Goal: Task Accomplishment & Management: Use online tool/utility

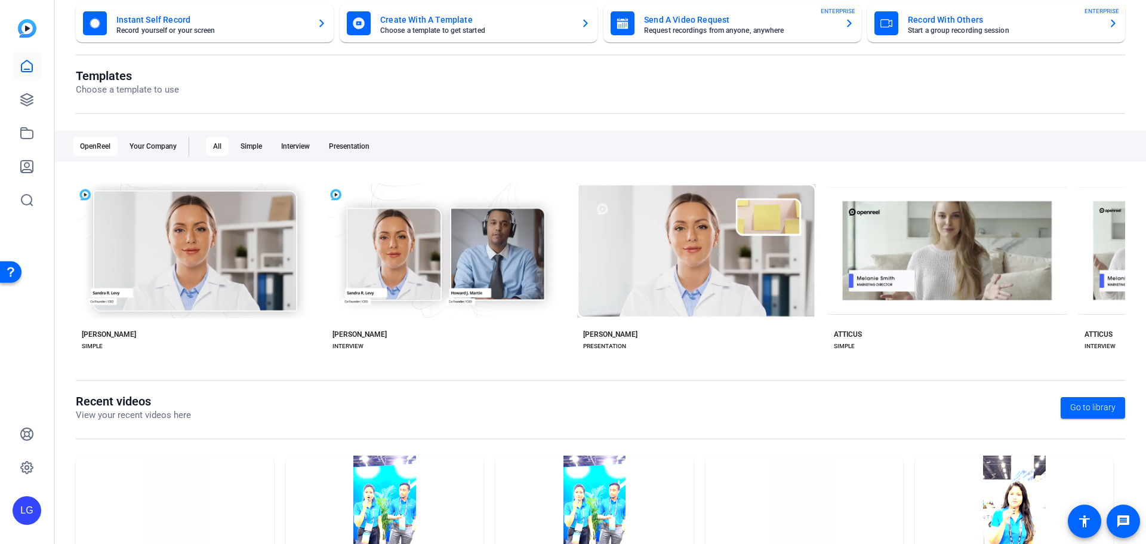
scroll to position [162, 0]
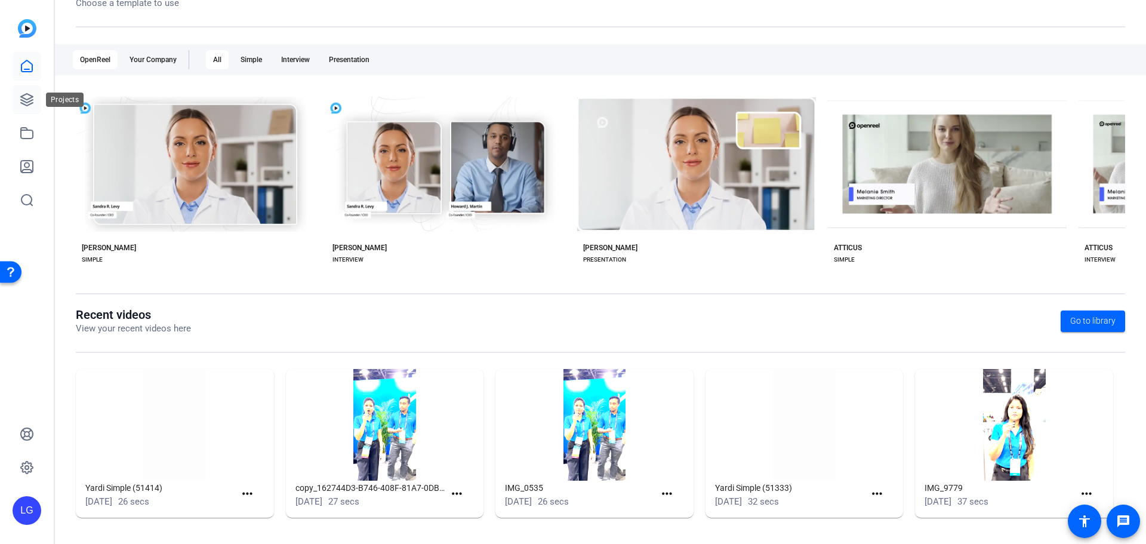
click at [30, 101] on icon at bounding box center [27, 100] width 12 height 12
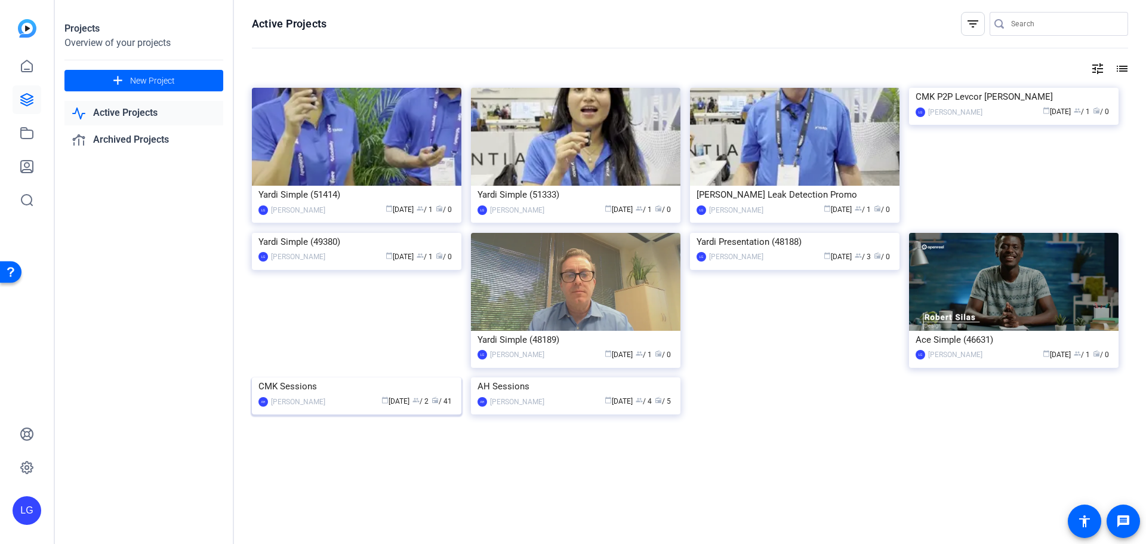
click at [354, 377] on img at bounding box center [357, 377] width 210 height 0
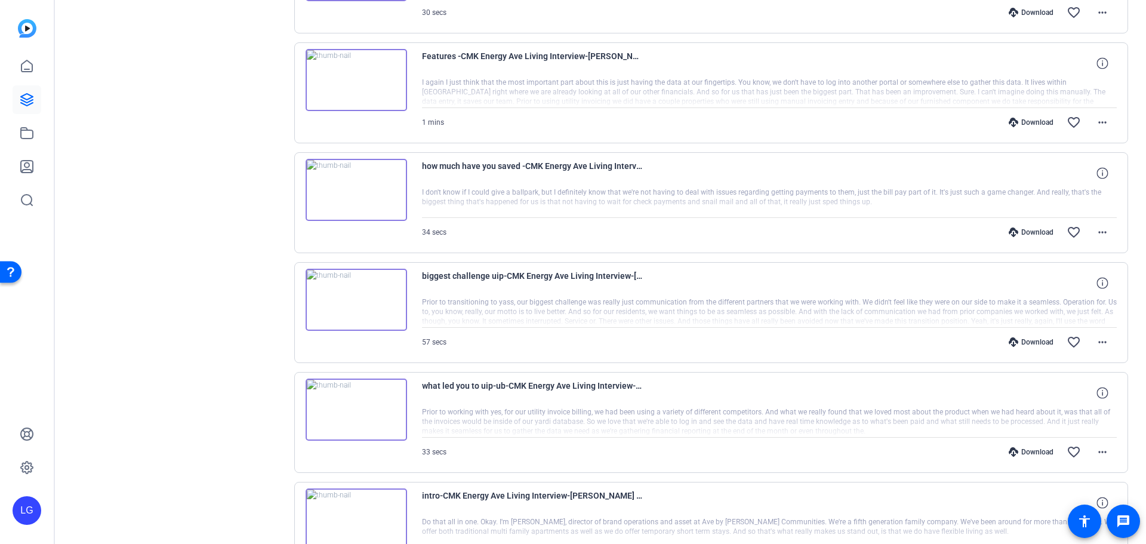
scroll to position [883, 0]
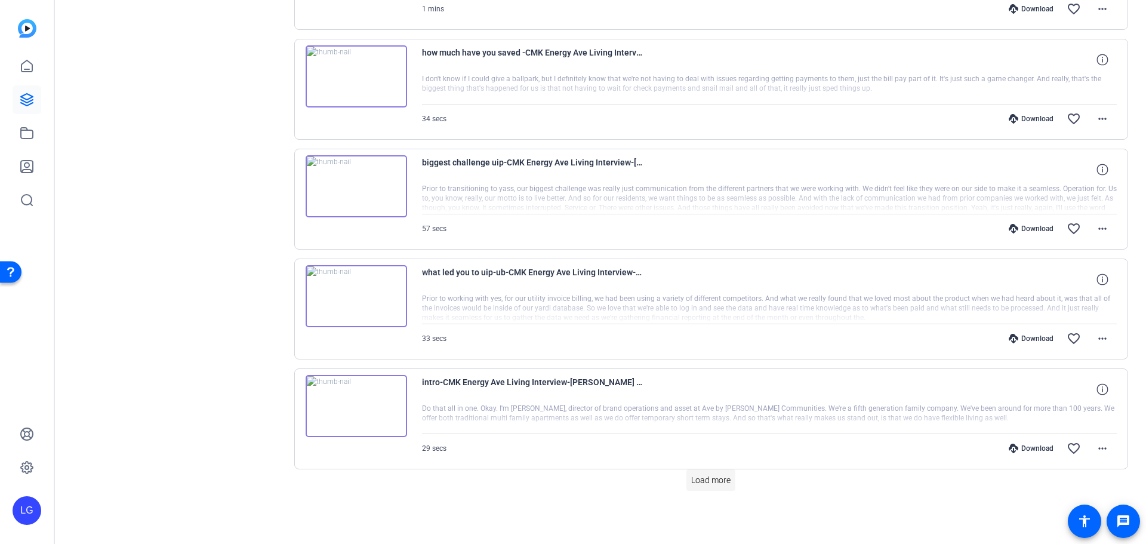
click at [725, 478] on span "Load more" at bounding box center [710, 480] width 39 height 13
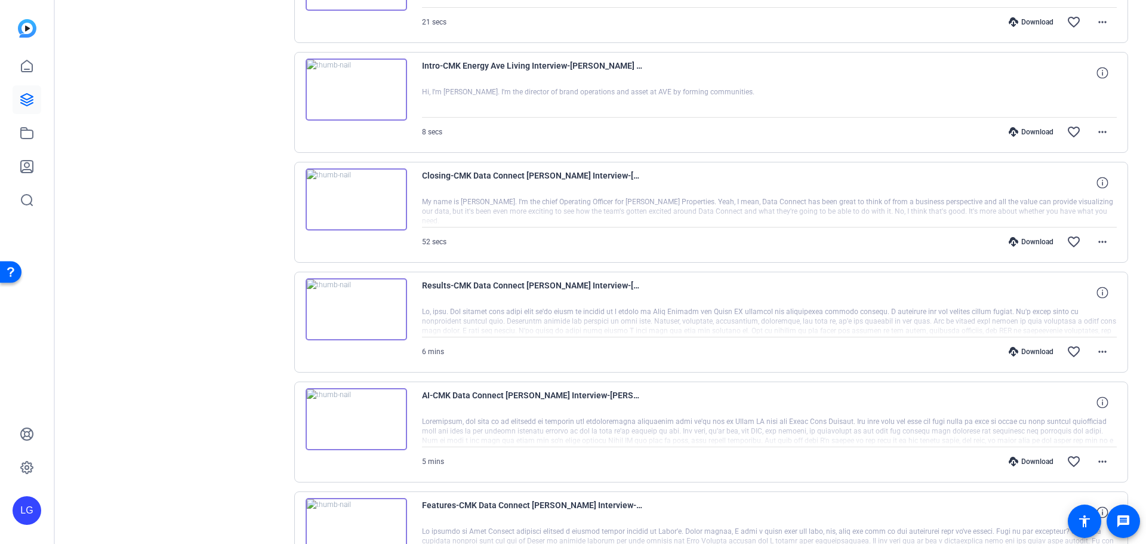
scroll to position [1540, 0]
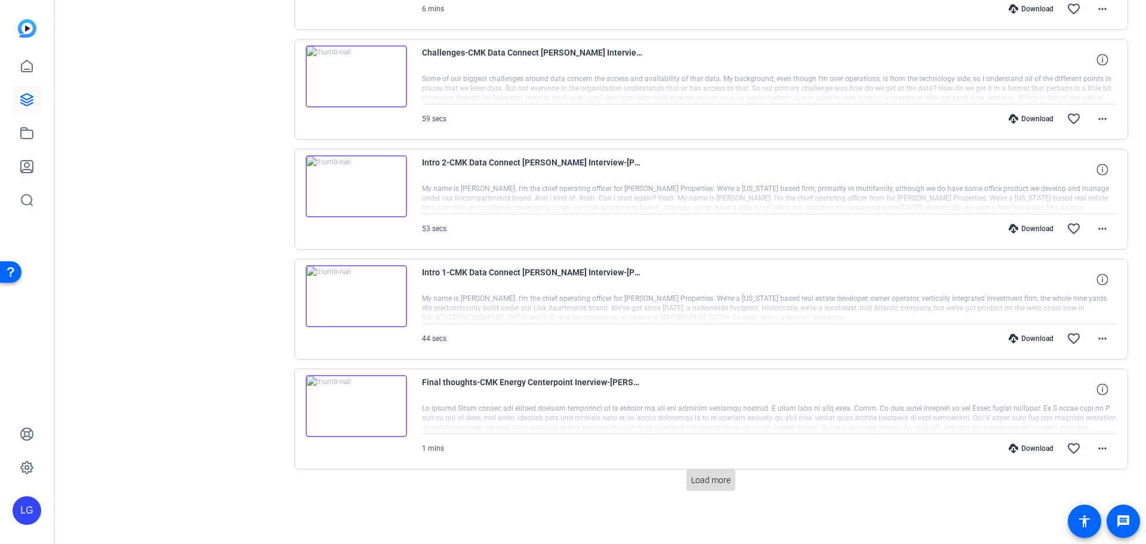
click at [724, 484] on span "Load more" at bounding box center [710, 480] width 39 height 13
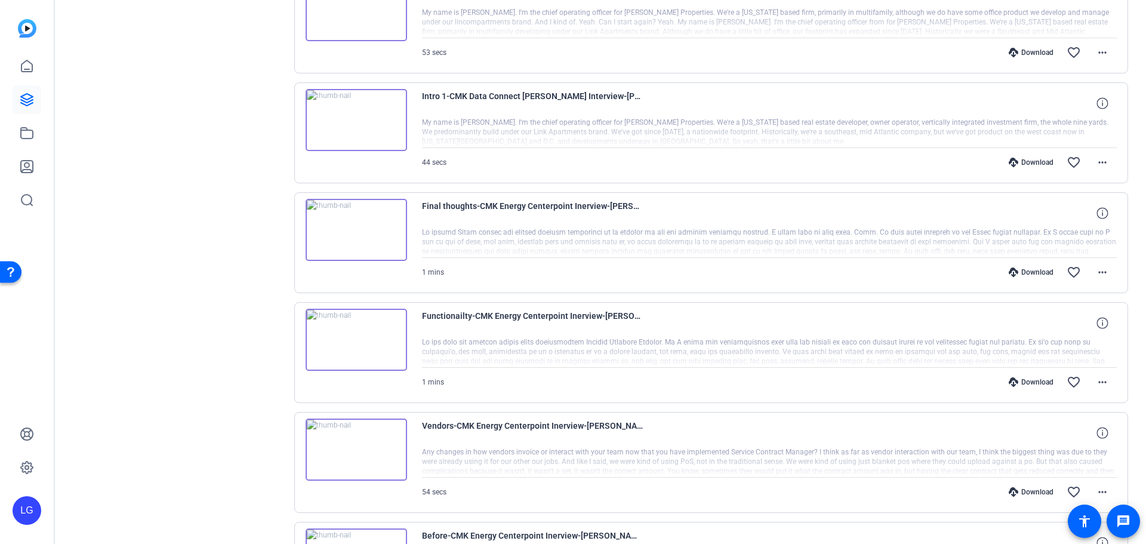
scroll to position [2340, 0]
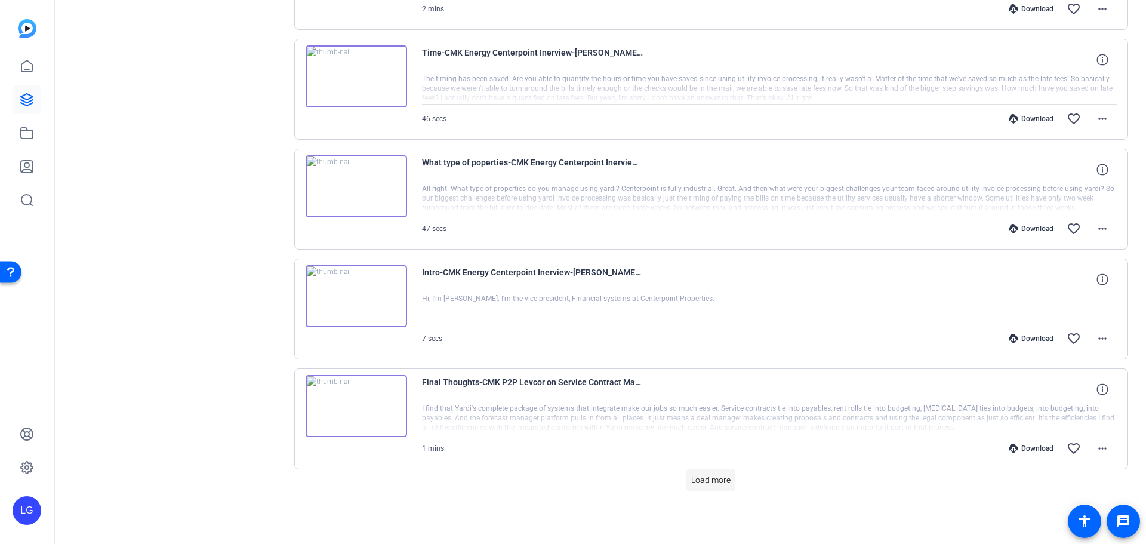
click at [722, 476] on span "Load more" at bounding box center [710, 480] width 39 height 13
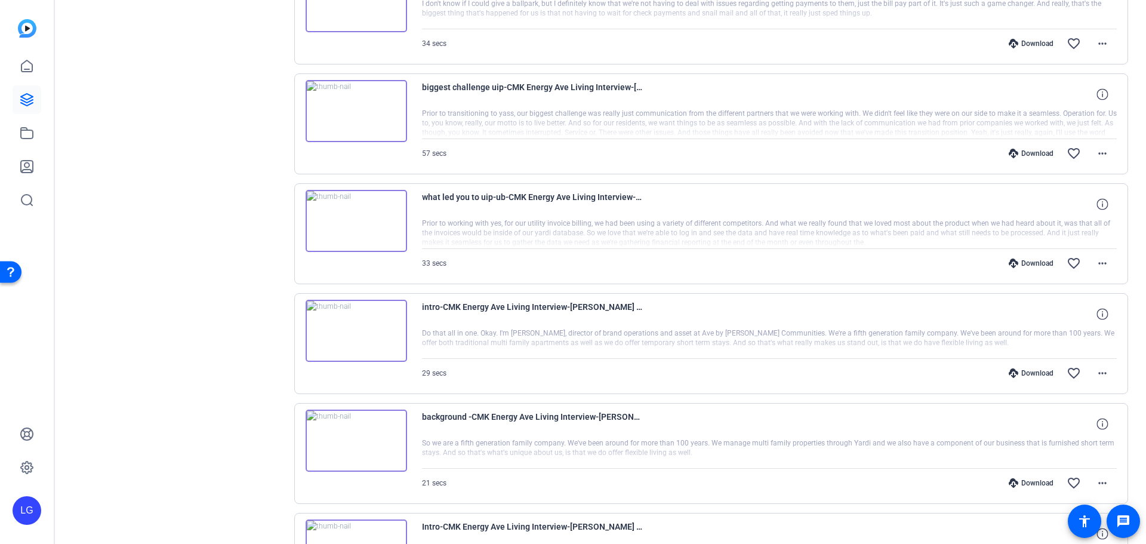
scroll to position [955, 0]
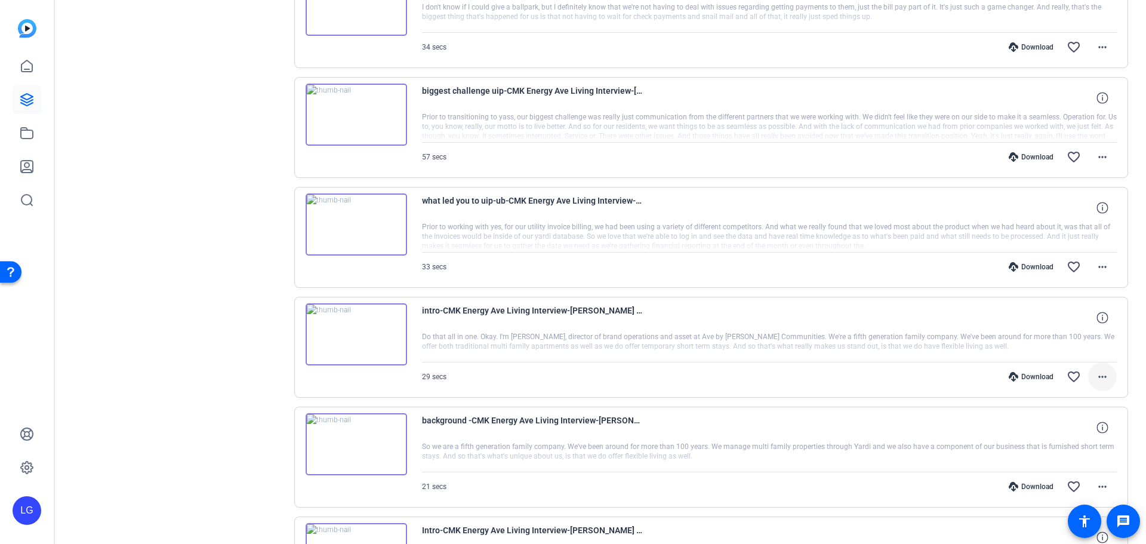
click at [1095, 379] on mat-icon "more_horiz" at bounding box center [1102, 377] width 14 height 14
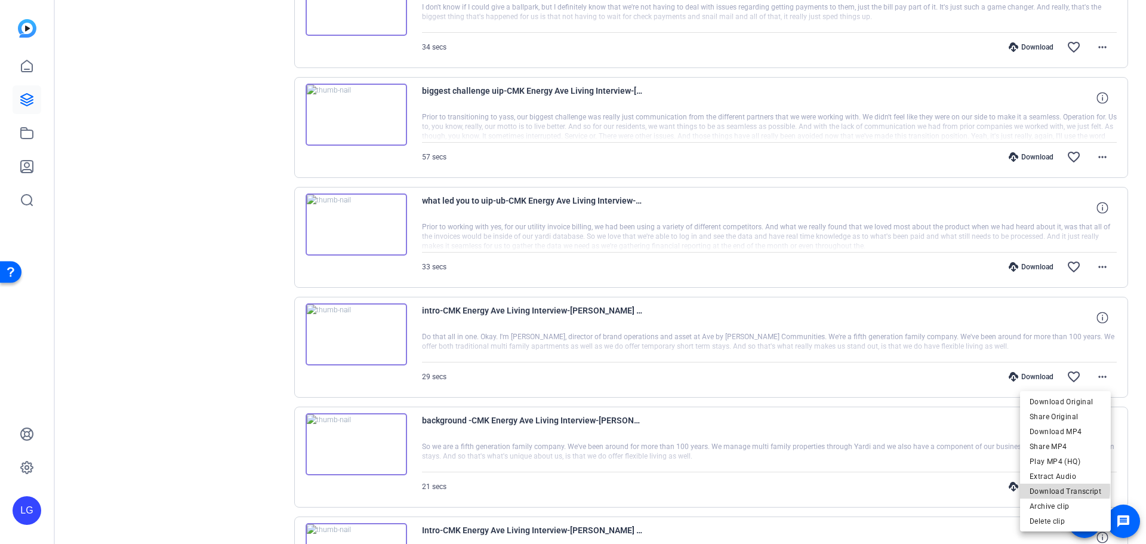
click at [1057, 489] on span "Download Transcript" at bounding box center [1066, 491] width 72 height 14
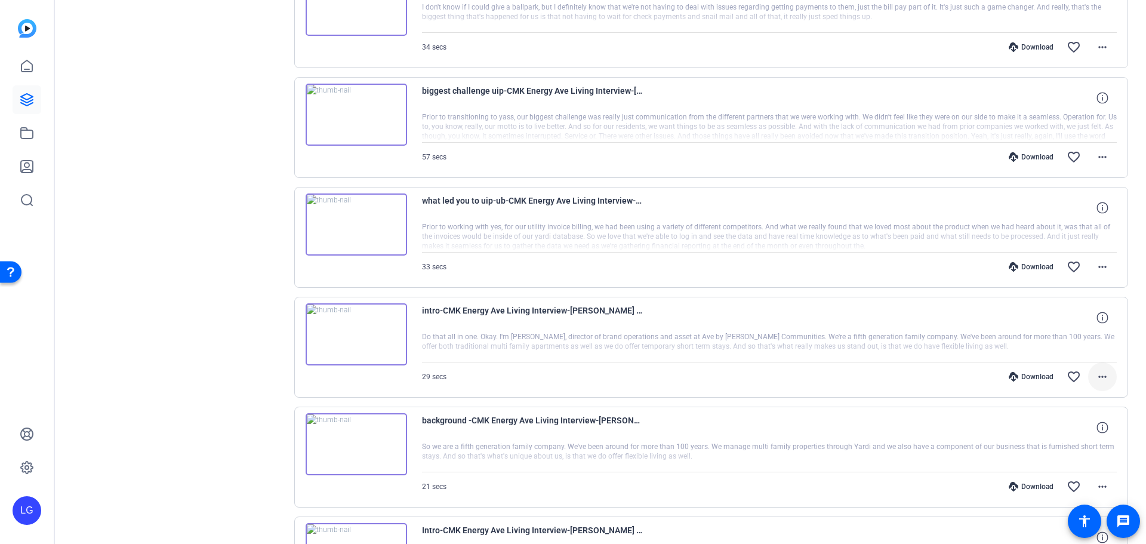
click at [1098, 371] on mat-icon "more_horiz" at bounding box center [1102, 377] width 14 height 14
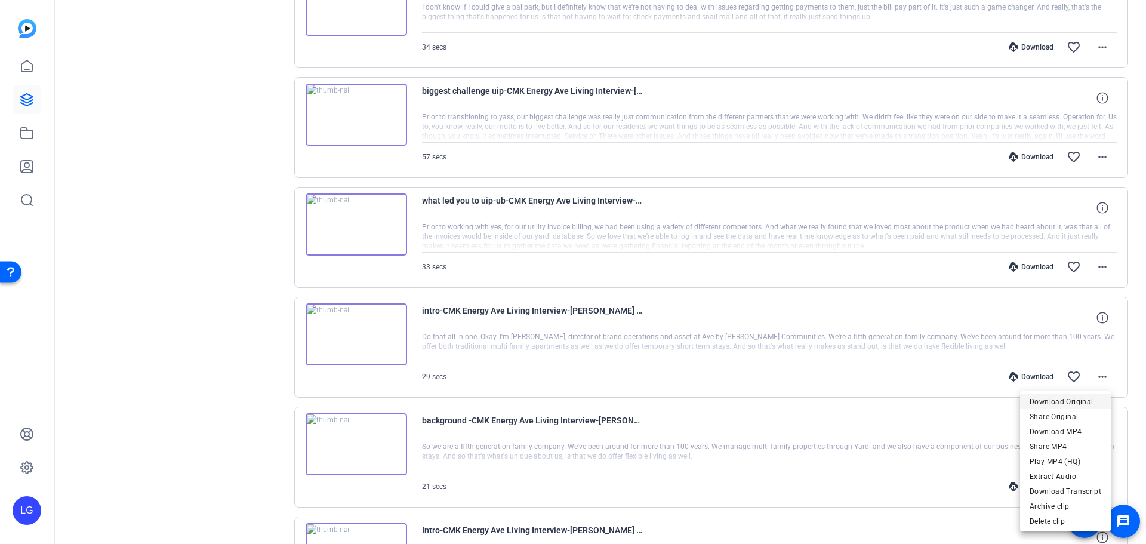
click at [1084, 405] on span "Download Original" at bounding box center [1066, 402] width 72 height 14
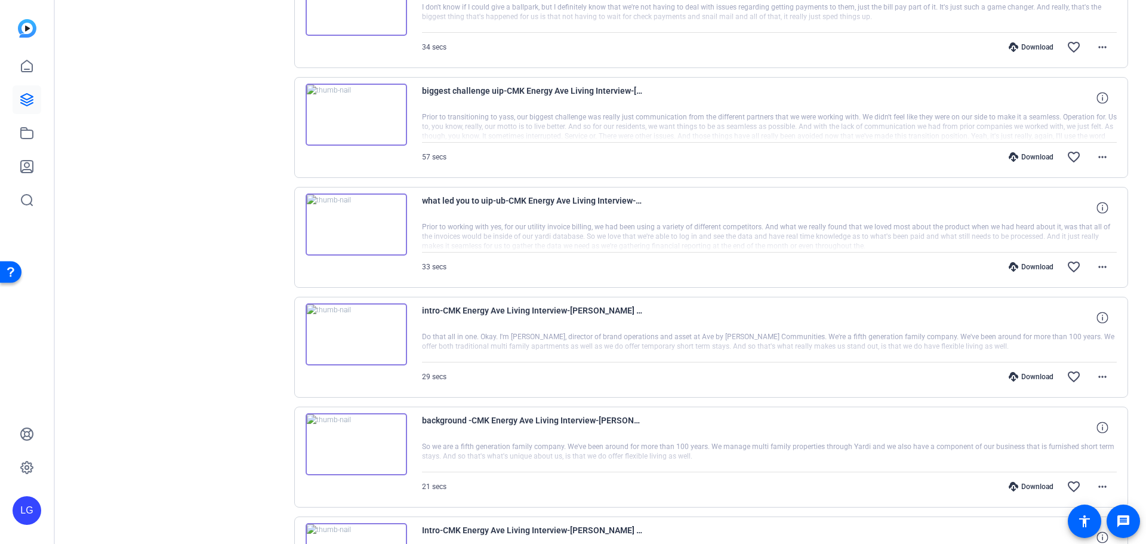
click at [1025, 270] on div "Download" at bounding box center [1031, 267] width 57 height 10
click at [1021, 163] on div "Download favorite_border more_horiz" at bounding box center [873, 157] width 487 height 29
click at [1018, 157] on div "Download" at bounding box center [1031, 157] width 57 height 10
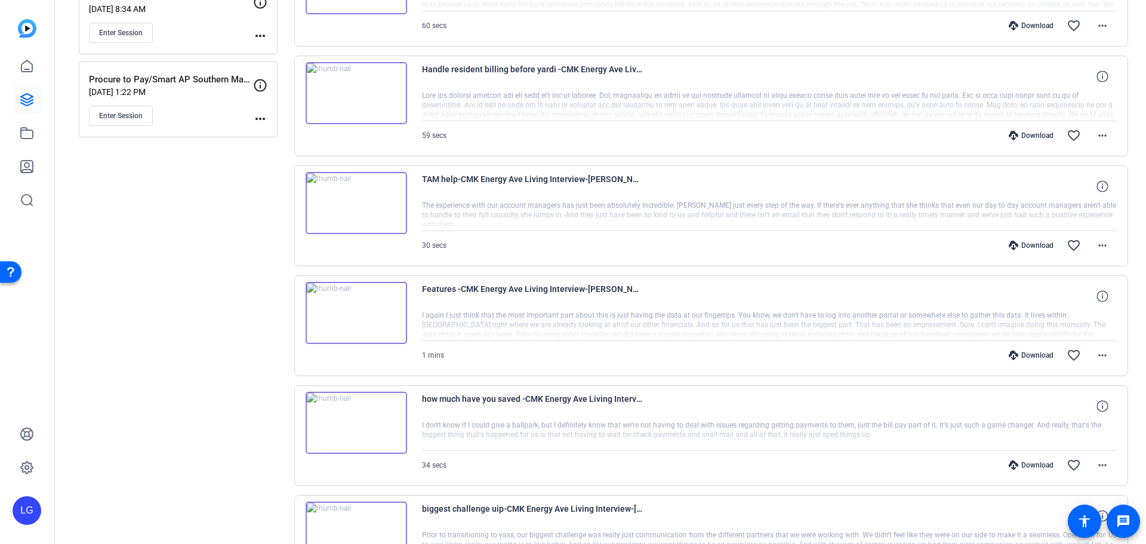
scroll to position [477, 0]
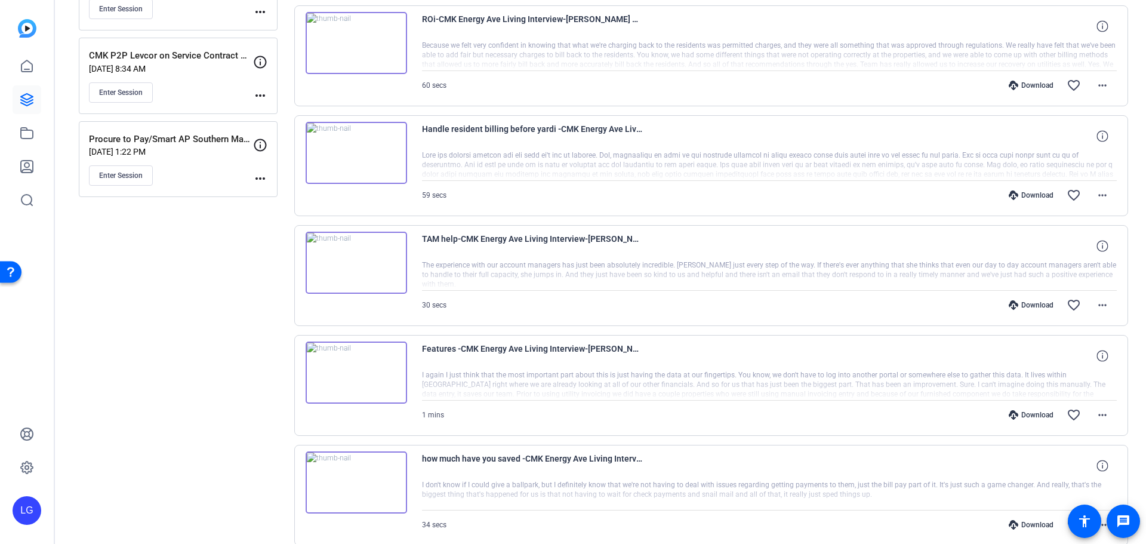
click at [1032, 518] on div "Download favorite_border more_horiz" at bounding box center [873, 524] width 487 height 29
click at [1028, 523] on div "Download" at bounding box center [1031, 525] width 57 height 10
click at [1028, 413] on div "Download" at bounding box center [1031, 415] width 57 height 10
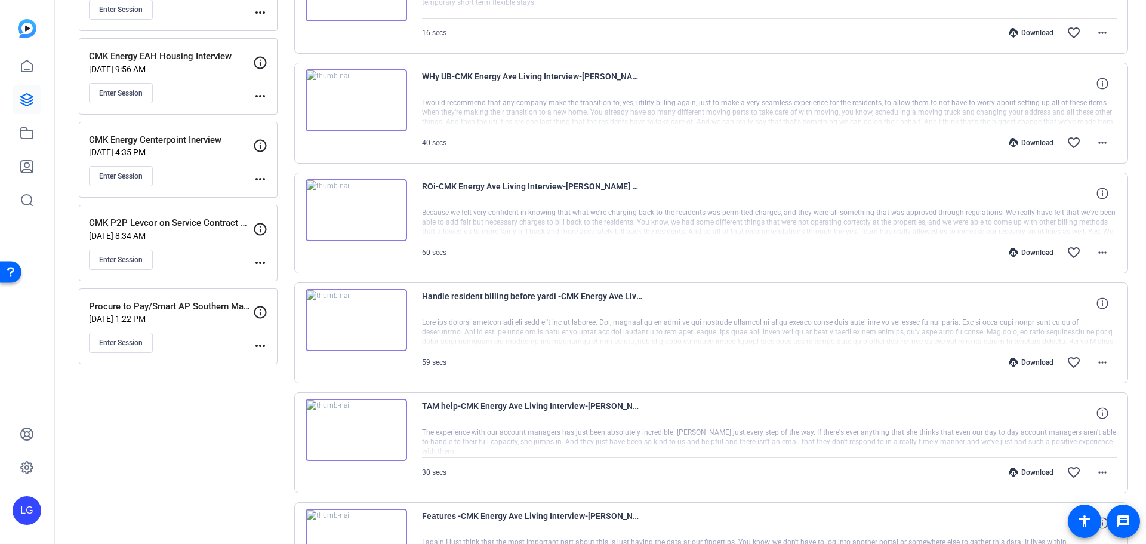
scroll to position [298, 0]
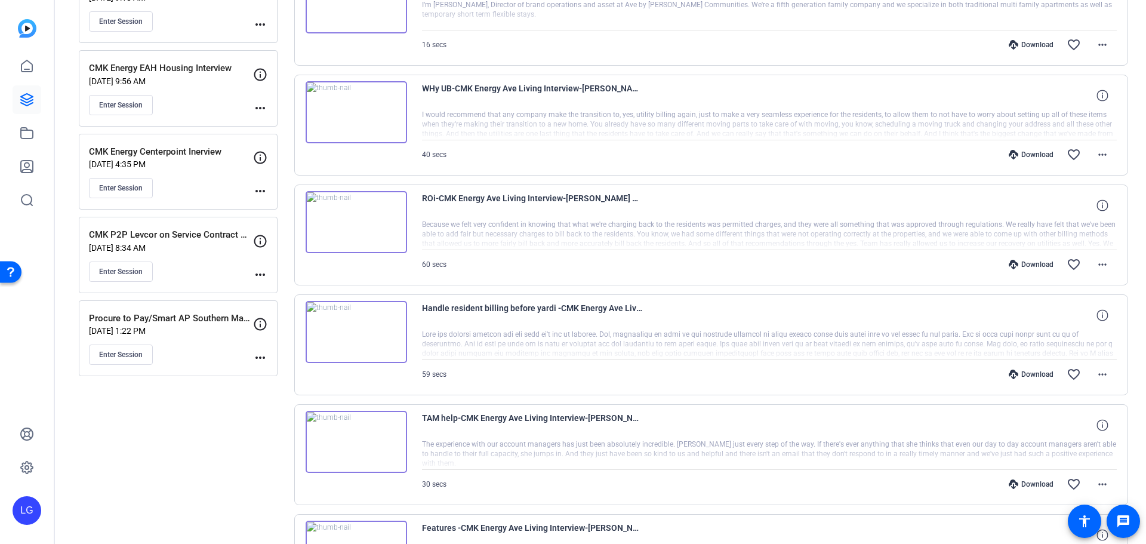
click at [1023, 490] on div "Download favorite_border more_horiz" at bounding box center [873, 484] width 487 height 29
click at [1023, 486] on div "Download" at bounding box center [1031, 484] width 57 height 10
click at [1021, 377] on div "Download" at bounding box center [1031, 375] width 57 height 10
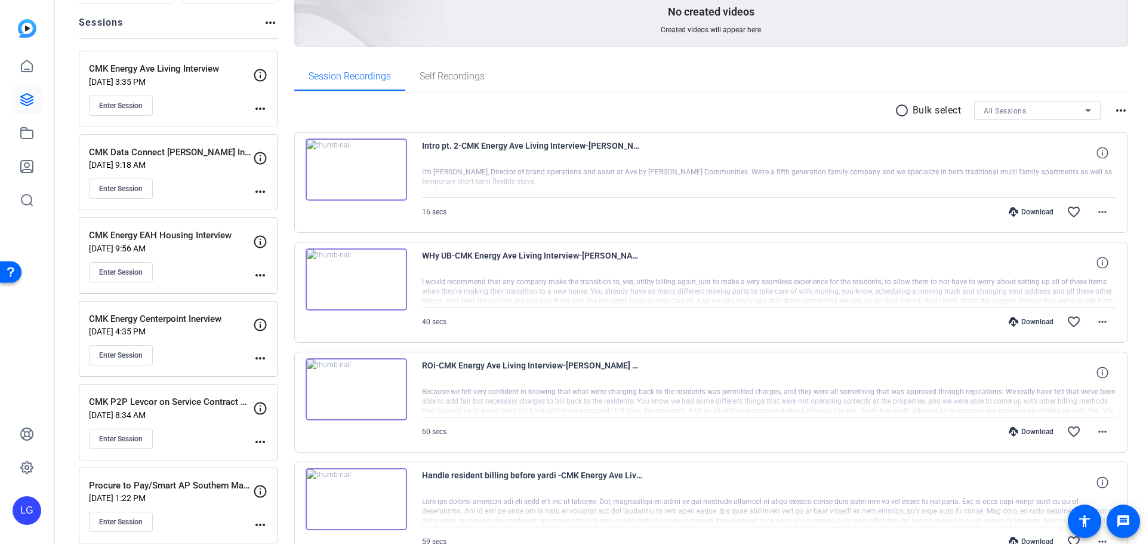
scroll to position [59, 0]
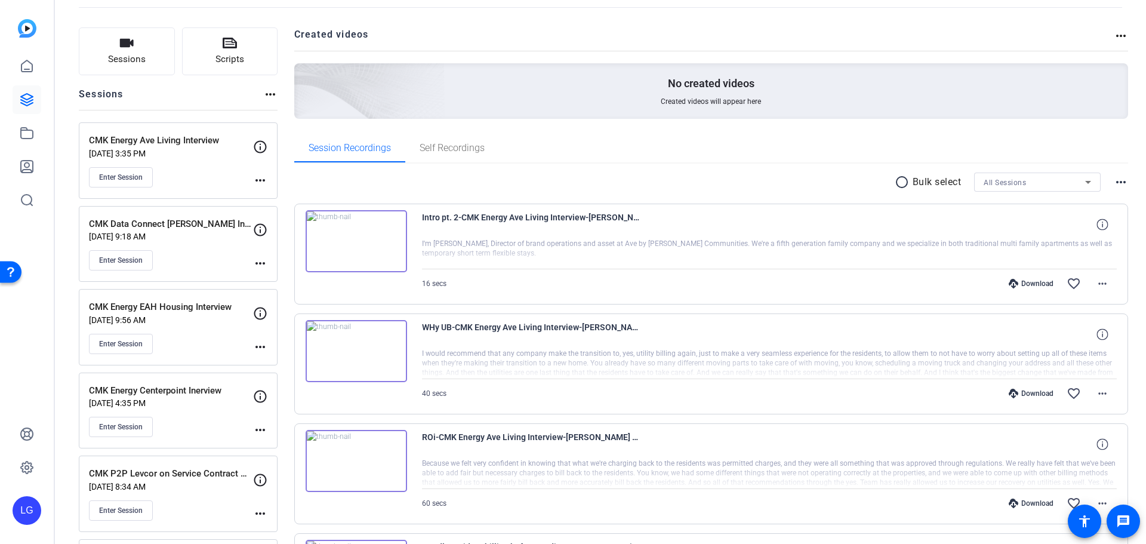
click at [1014, 508] on div "Download favorite_border more_horiz" at bounding box center [873, 503] width 487 height 29
click at [1017, 502] on div "Download" at bounding box center [1031, 503] width 57 height 10
click at [1103, 500] on mat-icon "more_horiz" at bounding box center [1102, 503] width 14 height 14
click at [1077, 443] on span "Download Transcript" at bounding box center [1066, 449] width 72 height 14
click at [1028, 396] on div "Download" at bounding box center [1031, 394] width 57 height 10
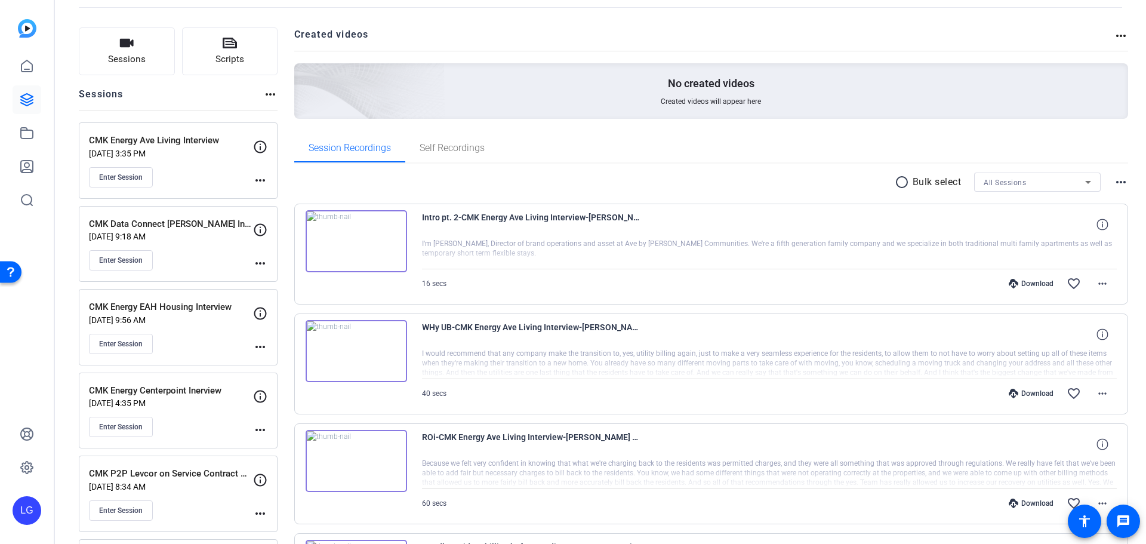
click at [1027, 285] on div "Download" at bounding box center [1031, 284] width 57 height 10
click at [343, 240] on img at bounding box center [356, 241] width 101 height 62
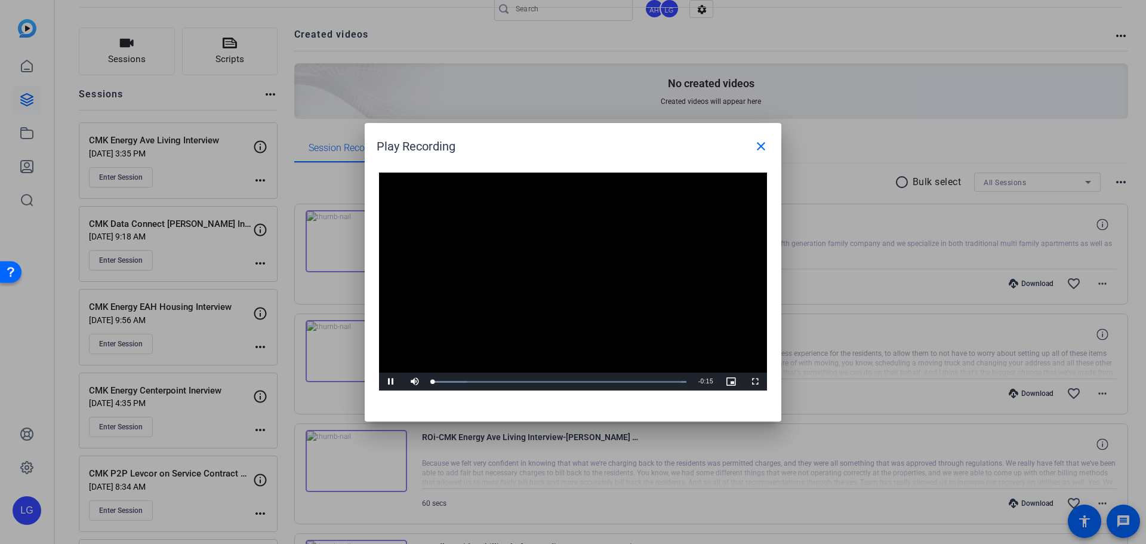
click at [546, 274] on div "Video Player is loading. Play Video Pause Mute Current Time 0:00 / Duration 0:1…" at bounding box center [573, 282] width 388 height 218
click at [765, 146] on mat-icon "close" at bounding box center [761, 146] width 14 height 14
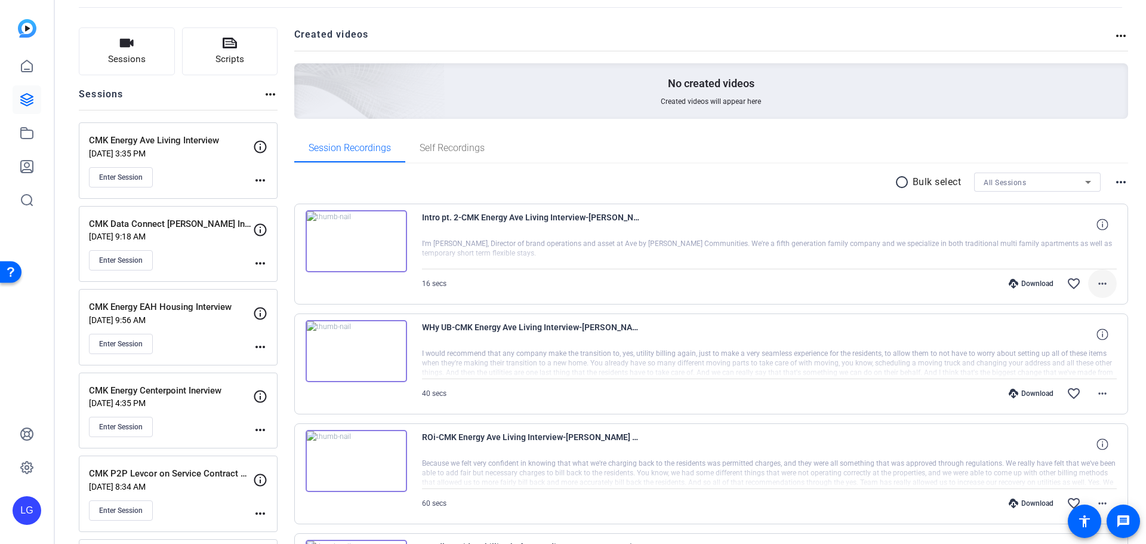
click at [1097, 279] on mat-icon "more_horiz" at bounding box center [1102, 283] width 14 height 14
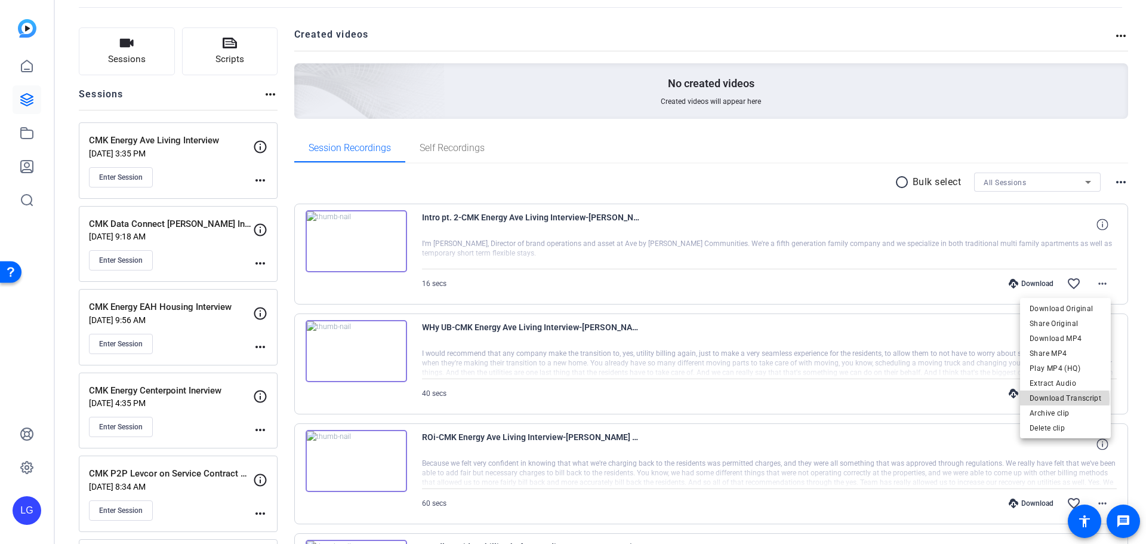
click at [1066, 399] on span "Download Transcript" at bounding box center [1066, 398] width 72 height 14
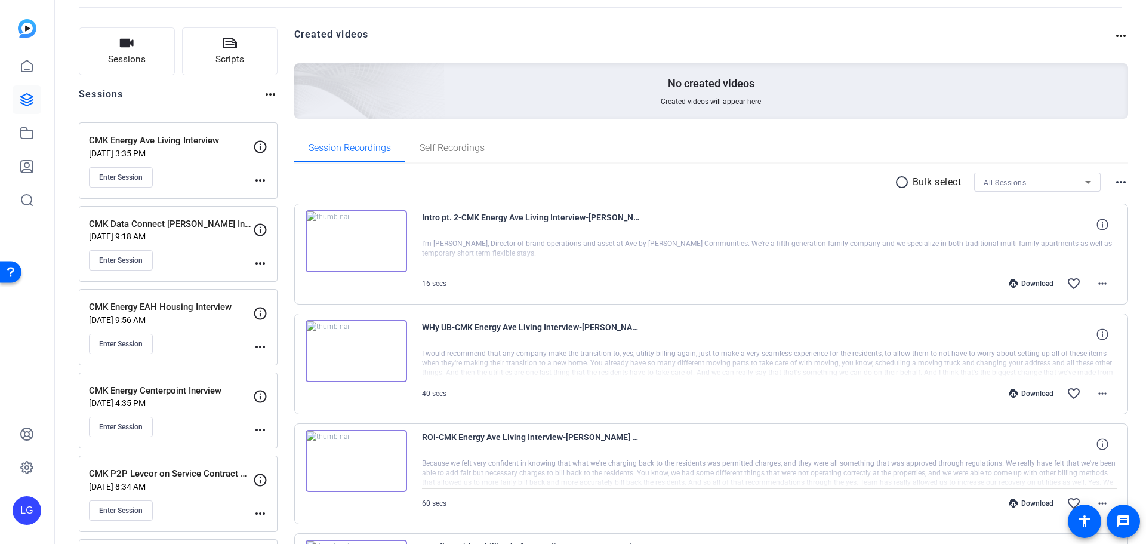
click at [477, 244] on div at bounding box center [769, 254] width 695 height 30
click at [1097, 224] on icon at bounding box center [1102, 223] width 11 height 11
click at [725, 260] on div at bounding box center [769, 254] width 695 height 30
click at [464, 256] on div at bounding box center [769, 254] width 695 height 30
click at [1112, 282] on div "Intro pt. 2-CMK Energy Ave Living Interview-Emily Dorner1-CMK Sessions-2025-08-…" at bounding box center [711, 254] width 835 height 101
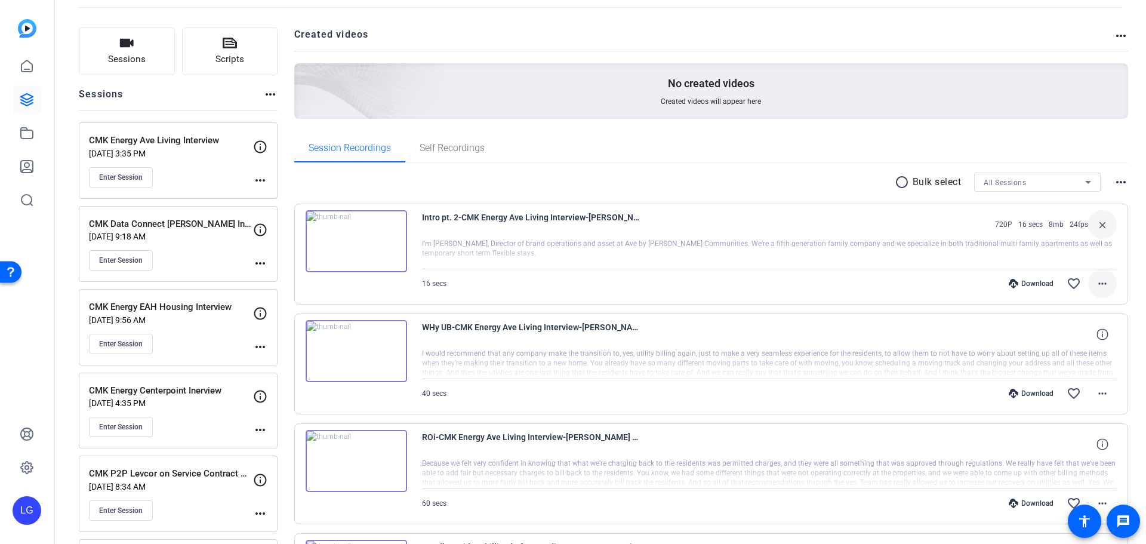
click at [1106, 279] on span at bounding box center [1102, 283] width 29 height 29
click at [933, 287] on div at bounding box center [573, 272] width 1146 height 544
click at [1088, 279] on span at bounding box center [1102, 283] width 29 height 29
click at [785, 183] on div at bounding box center [573, 272] width 1146 height 544
click at [234, 59] on span "Scripts" at bounding box center [230, 60] width 29 height 14
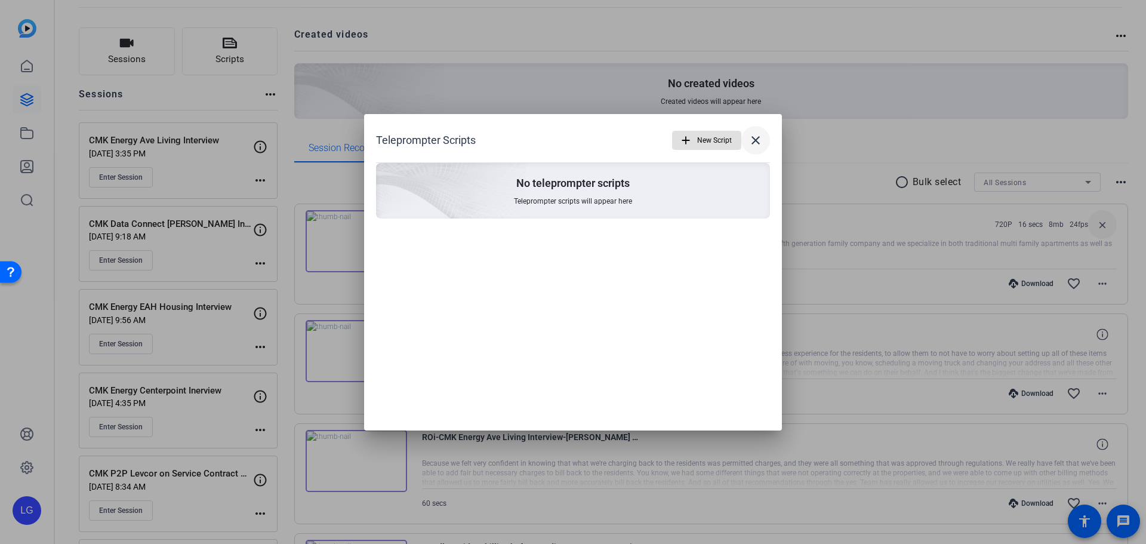
click at [759, 141] on mat-icon "close" at bounding box center [756, 140] width 14 height 14
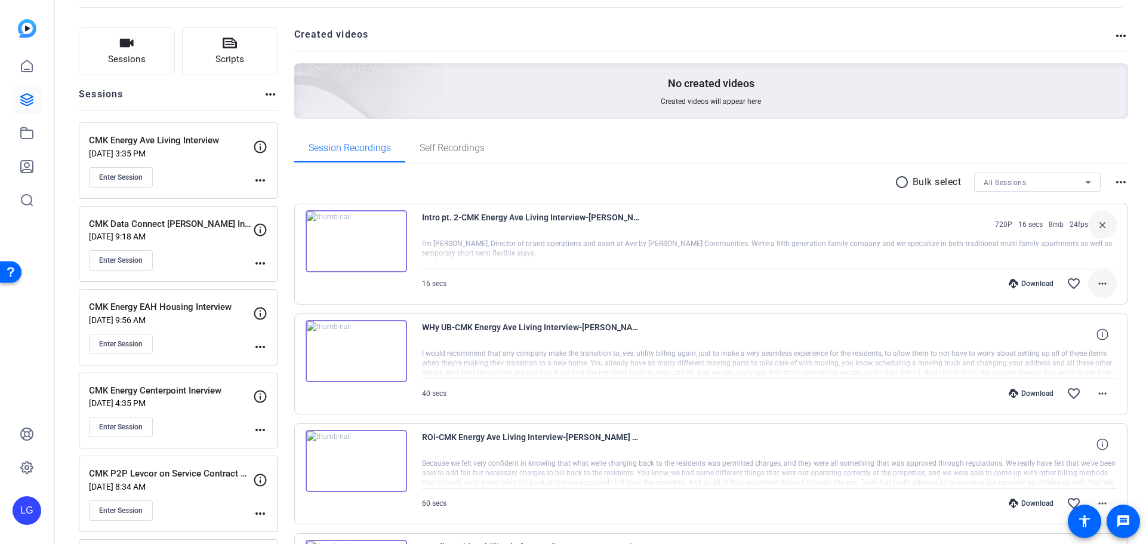
drag, startPoint x: 369, startPoint y: 257, endPoint x: 1092, endPoint y: 280, distance: 723.9
click at [1095, 280] on mat-icon "more_horiz" at bounding box center [1102, 283] width 14 height 14
click at [23, 66] on div at bounding box center [573, 272] width 1146 height 544
click at [23, 66] on icon at bounding box center [27, 66] width 14 height 14
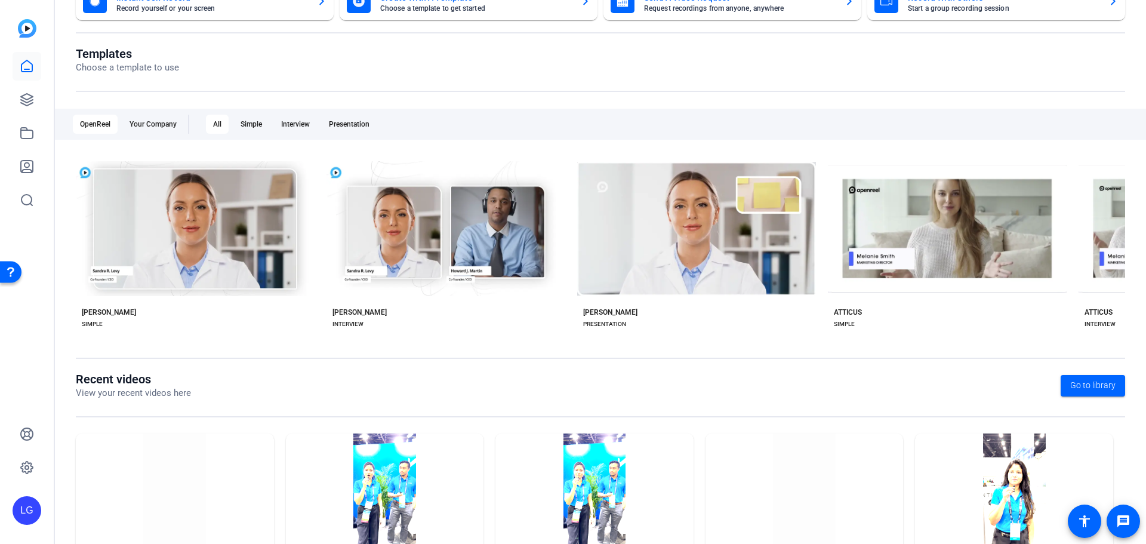
scroll to position [162, 0]
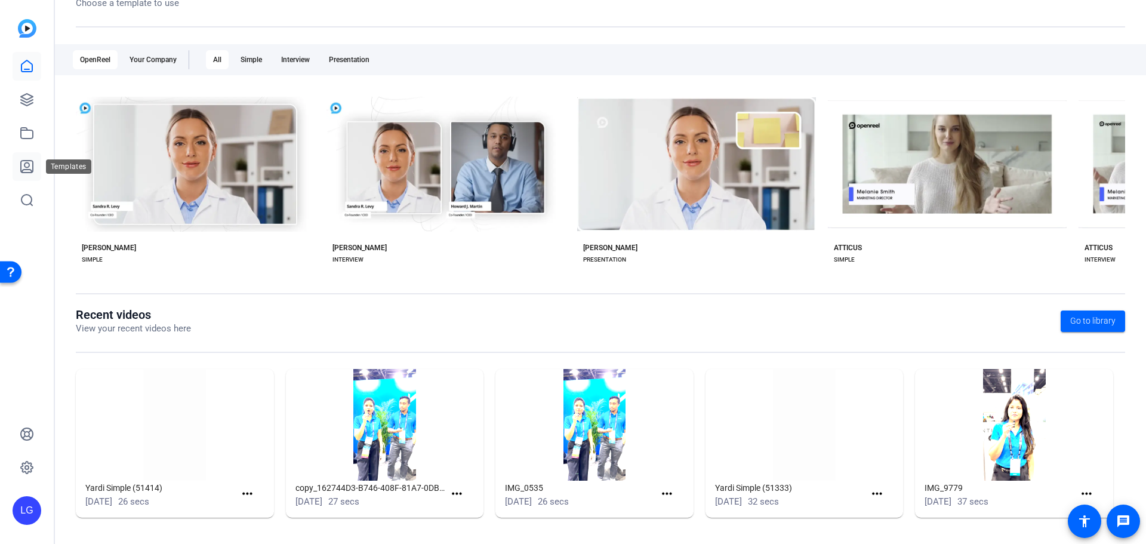
click at [30, 174] on link at bounding box center [27, 166] width 29 height 29
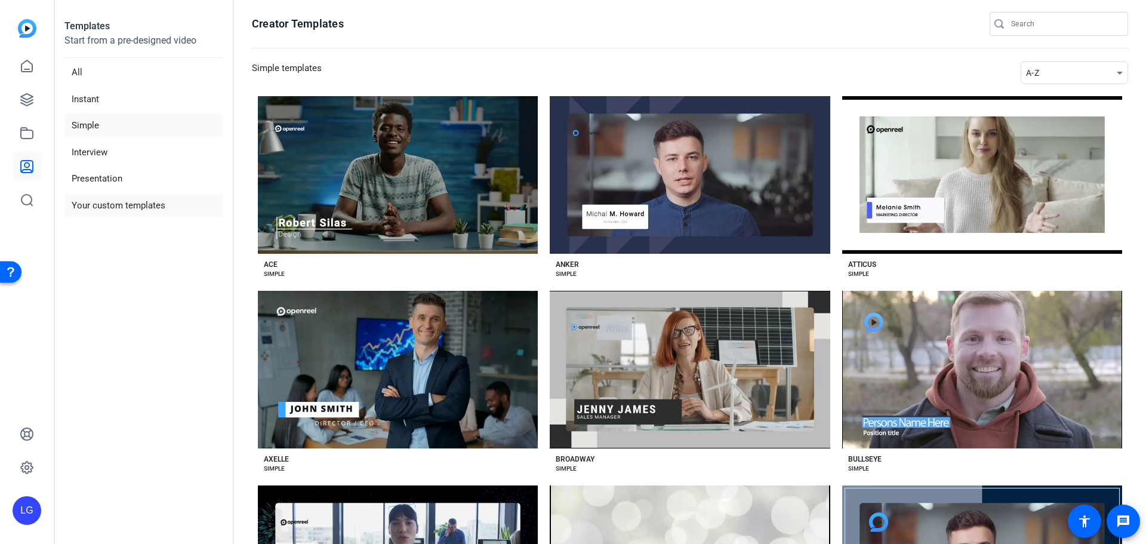
click at [149, 206] on li "Your custom templates" at bounding box center [143, 205] width 159 height 24
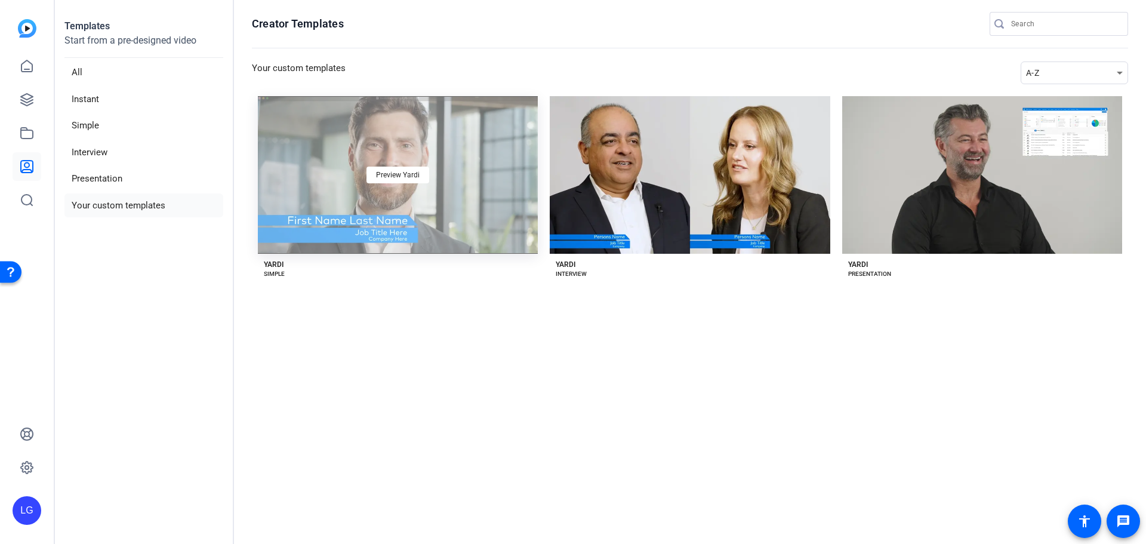
click at [359, 180] on div "Preview Yardi" at bounding box center [398, 175] width 280 height 158
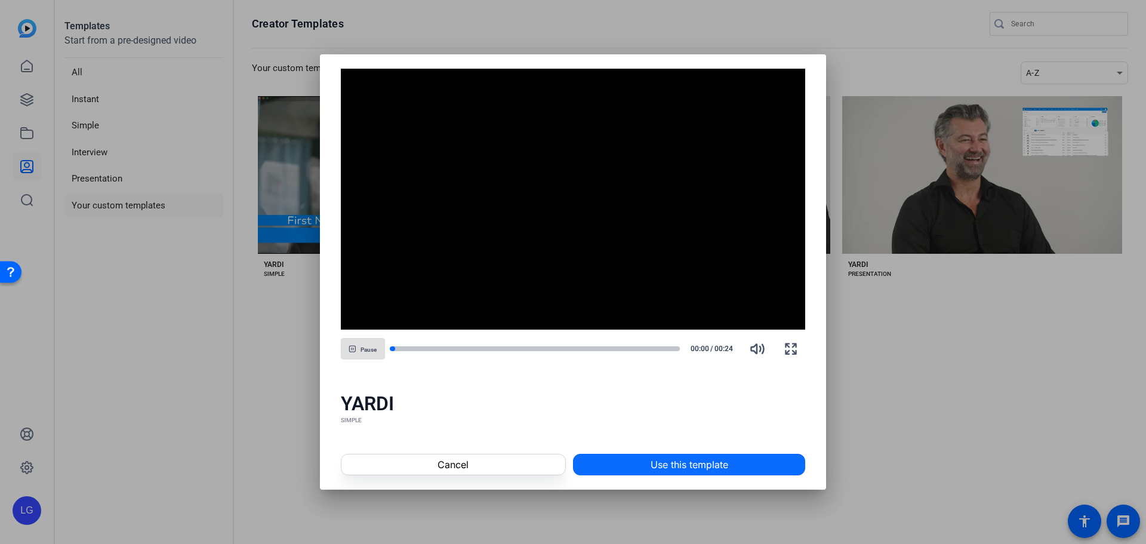
click at [666, 463] on span "Use this template" at bounding box center [690, 464] width 78 height 14
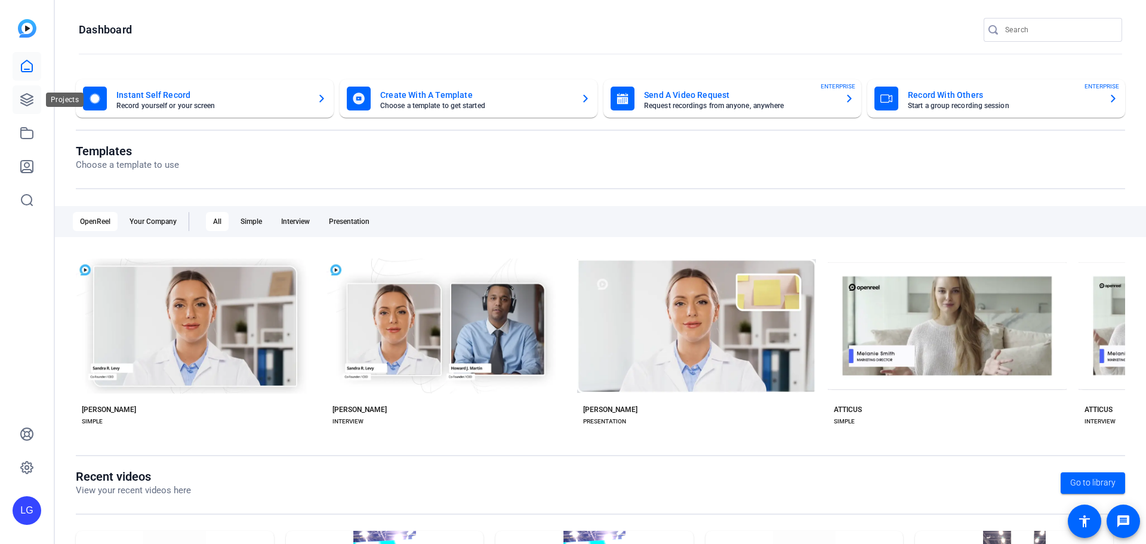
click at [32, 96] on icon at bounding box center [27, 100] width 12 height 12
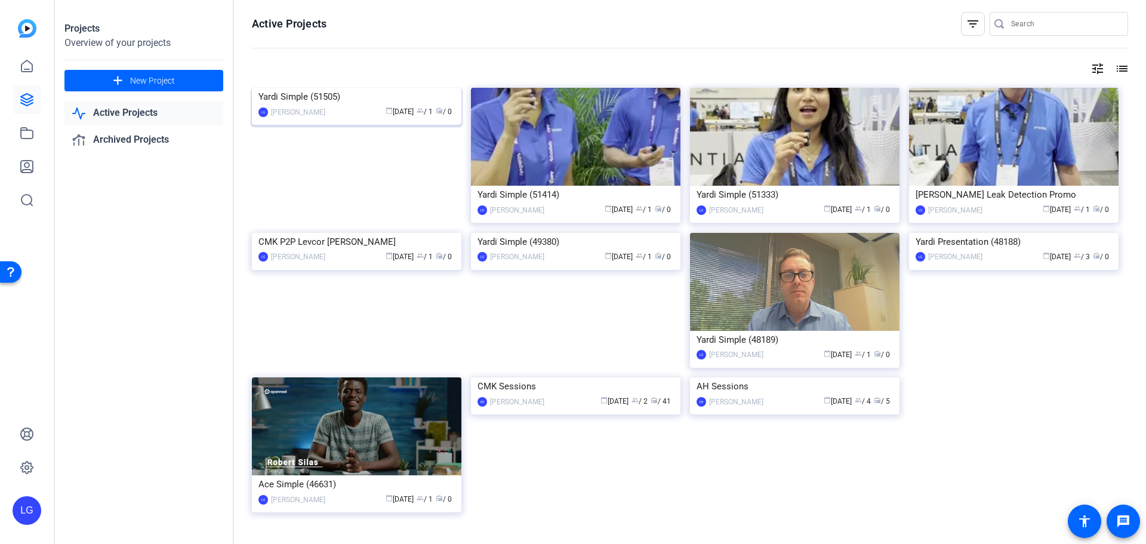
click at [356, 88] on img at bounding box center [357, 88] width 210 height 0
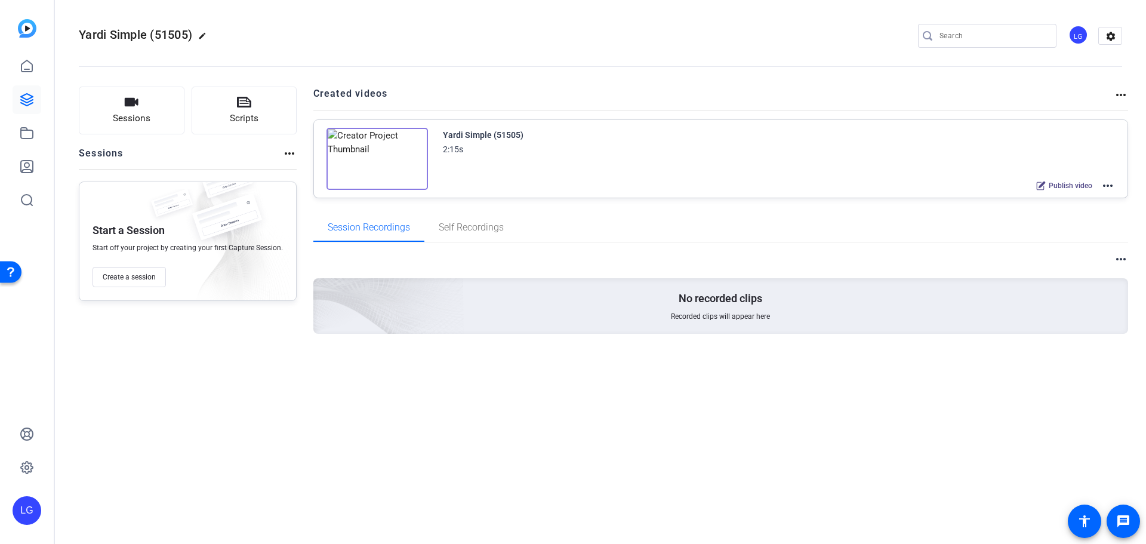
click at [358, 165] on img at bounding box center [377, 159] width 101 height 62
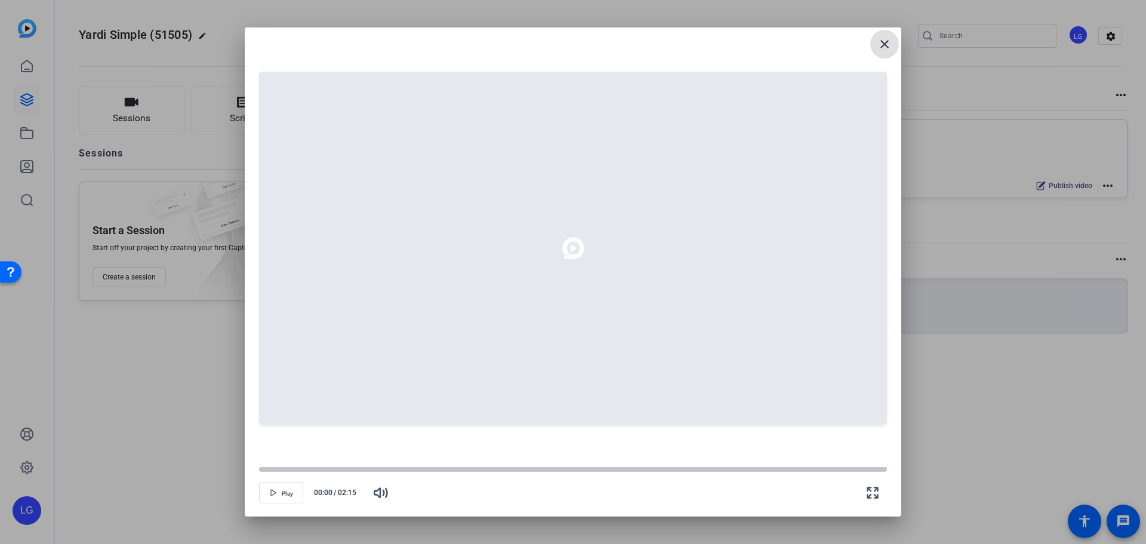
click at [881, 50] on mat-icon "close" at bounding box center [885, 44] width 14 height 14
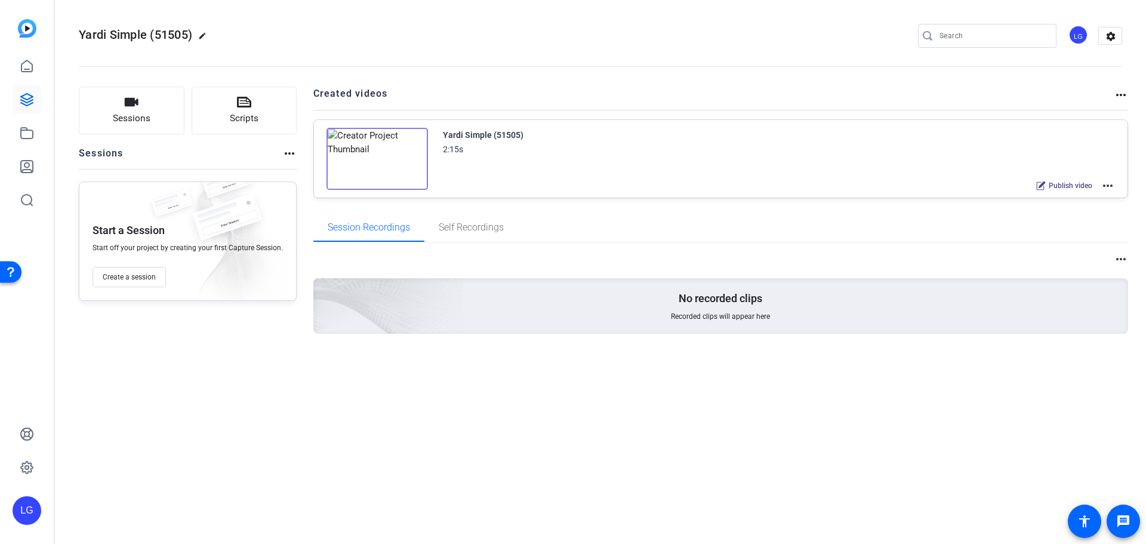
click at [672, 153] on div "Yardi Simple (51505) 2:15s" at bounding box center [779, 142] width 673 height 29
click at [491, 144] on div "2:15s" at bounding box center [483, 149] width 81 height 14
click at [1114, 190] on mat-icon "more_horiz" at bounding box center [1108, 185] width 14 height 14
click at [1090, 202] on span "Edit in Creator" at bounding box center [1064, 200] width 83 height 14
click at [398, 159] on img at bounding box center [377, 159] width 101 height 62
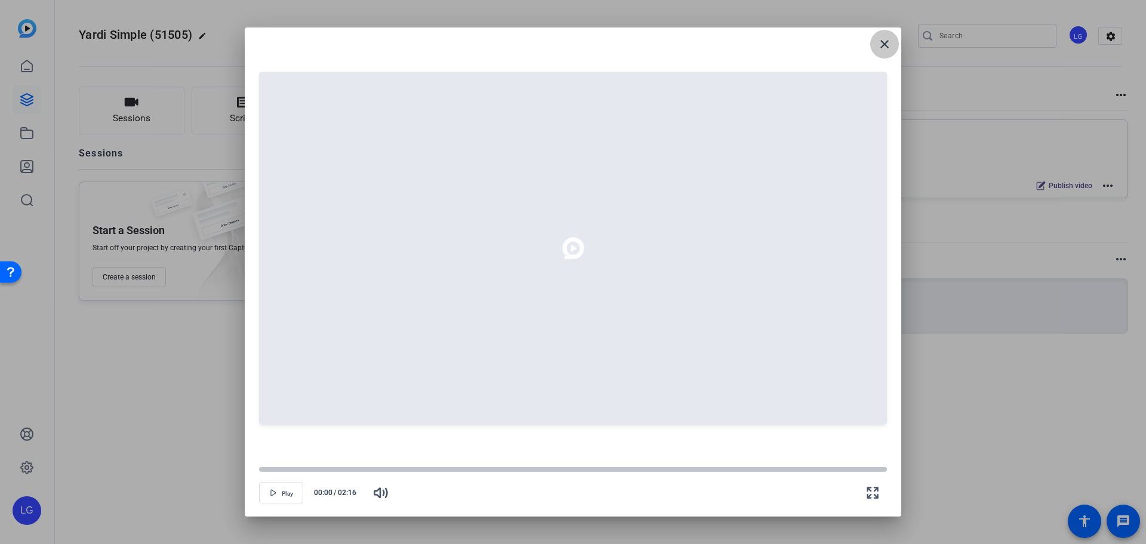
click at [888, 40] on mat-icon "close" at bounding box center [885, 44] width 14 height 14
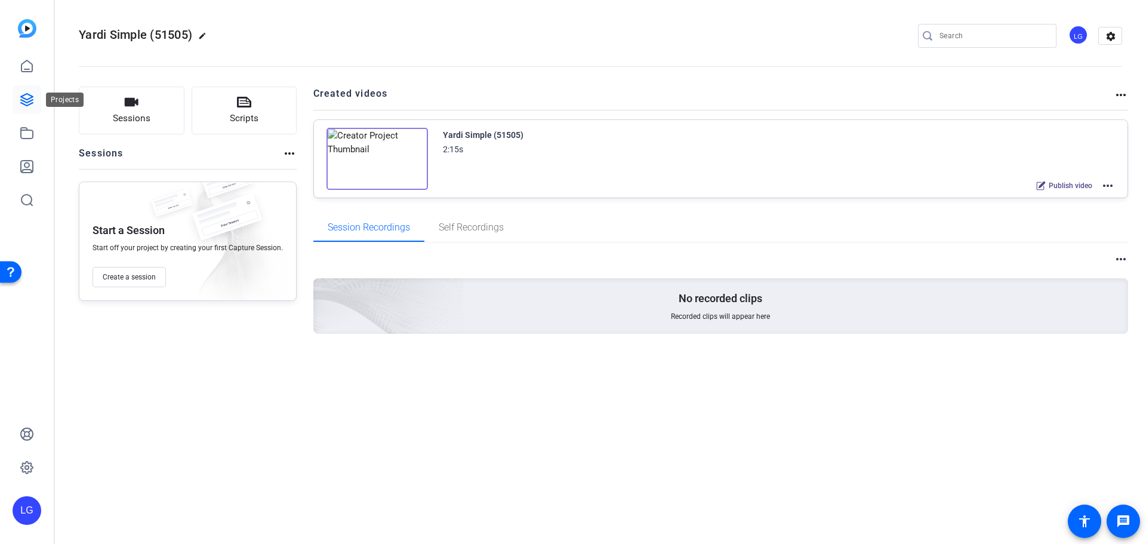
click at [30, 102] on icon at bounding box center [27, 100] width 14 height 14
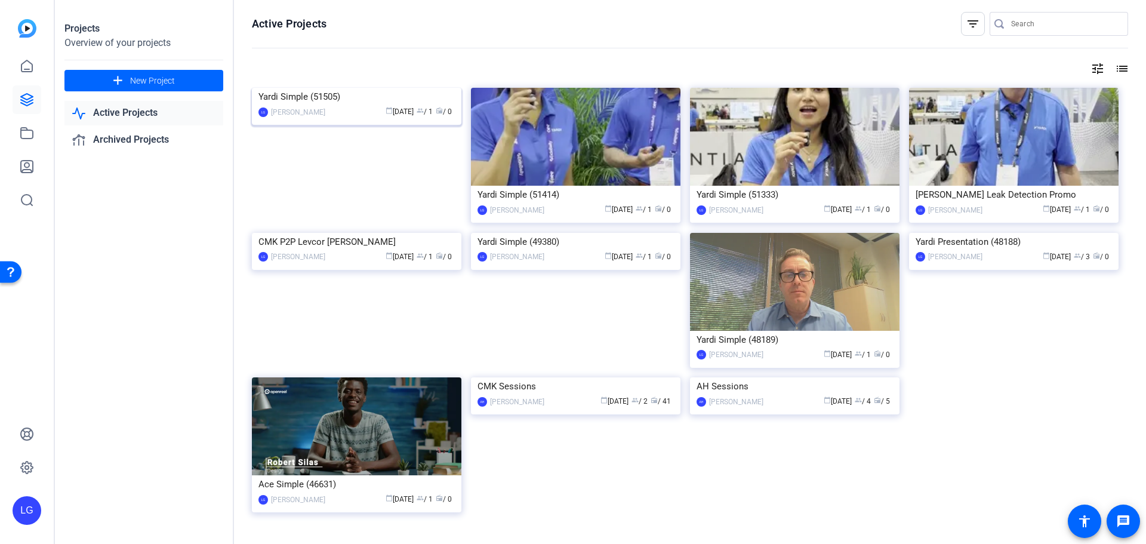
click at [370, 88] on img at bounding box center [357, 88] width 210 height 0
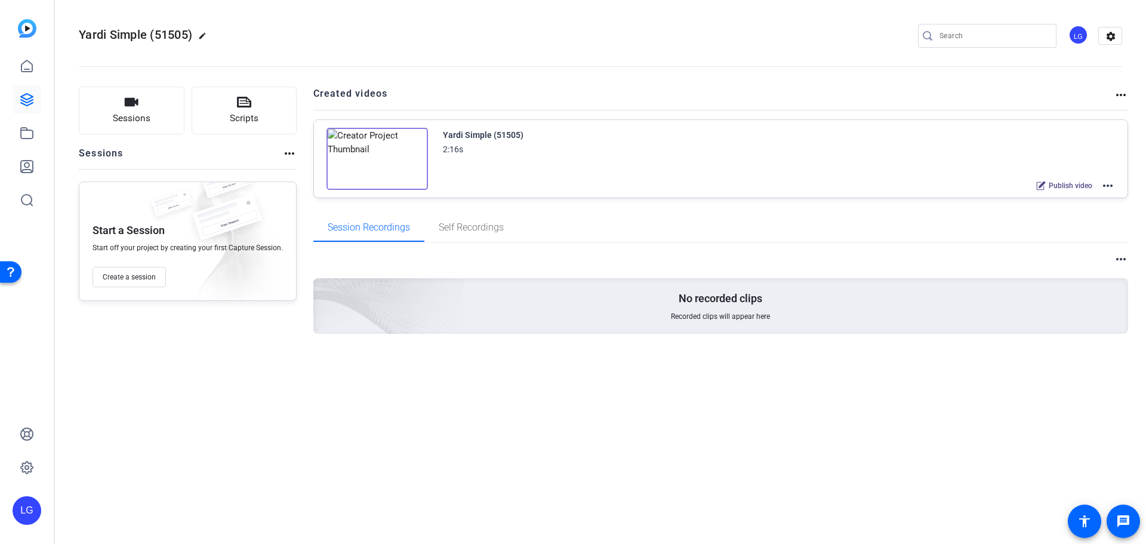
click at [1110, 181] on mat-icon "more_horiz" at bounding box center [1108, 185] width 14 height 14
click at [1082, 203] on span "Edit in Creator" at bounding box center [1064, 200] width 83 height 14
